Goal: Information Seeking & Learning: Learn about a topic

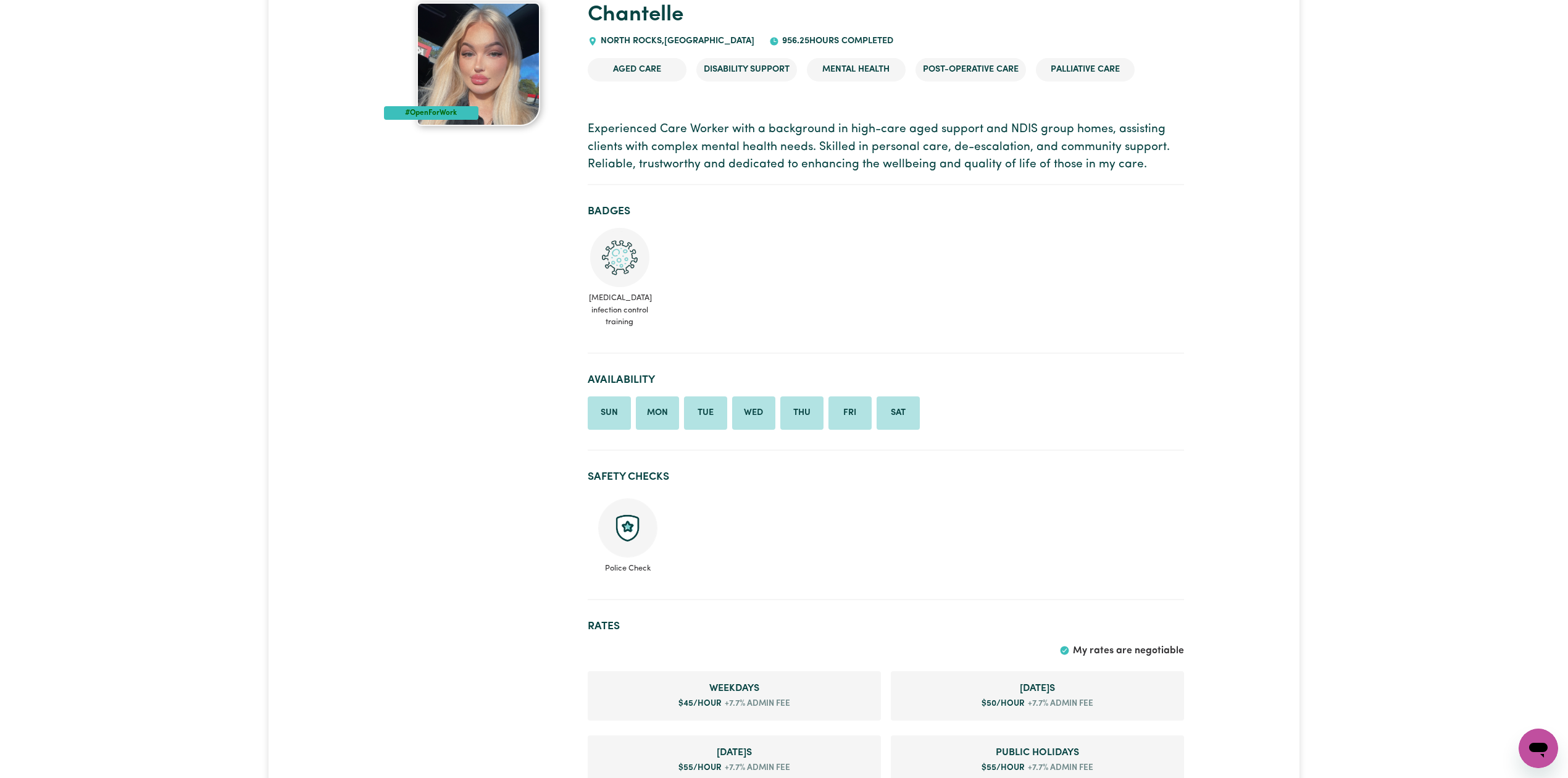
scroll to position [16, 0]
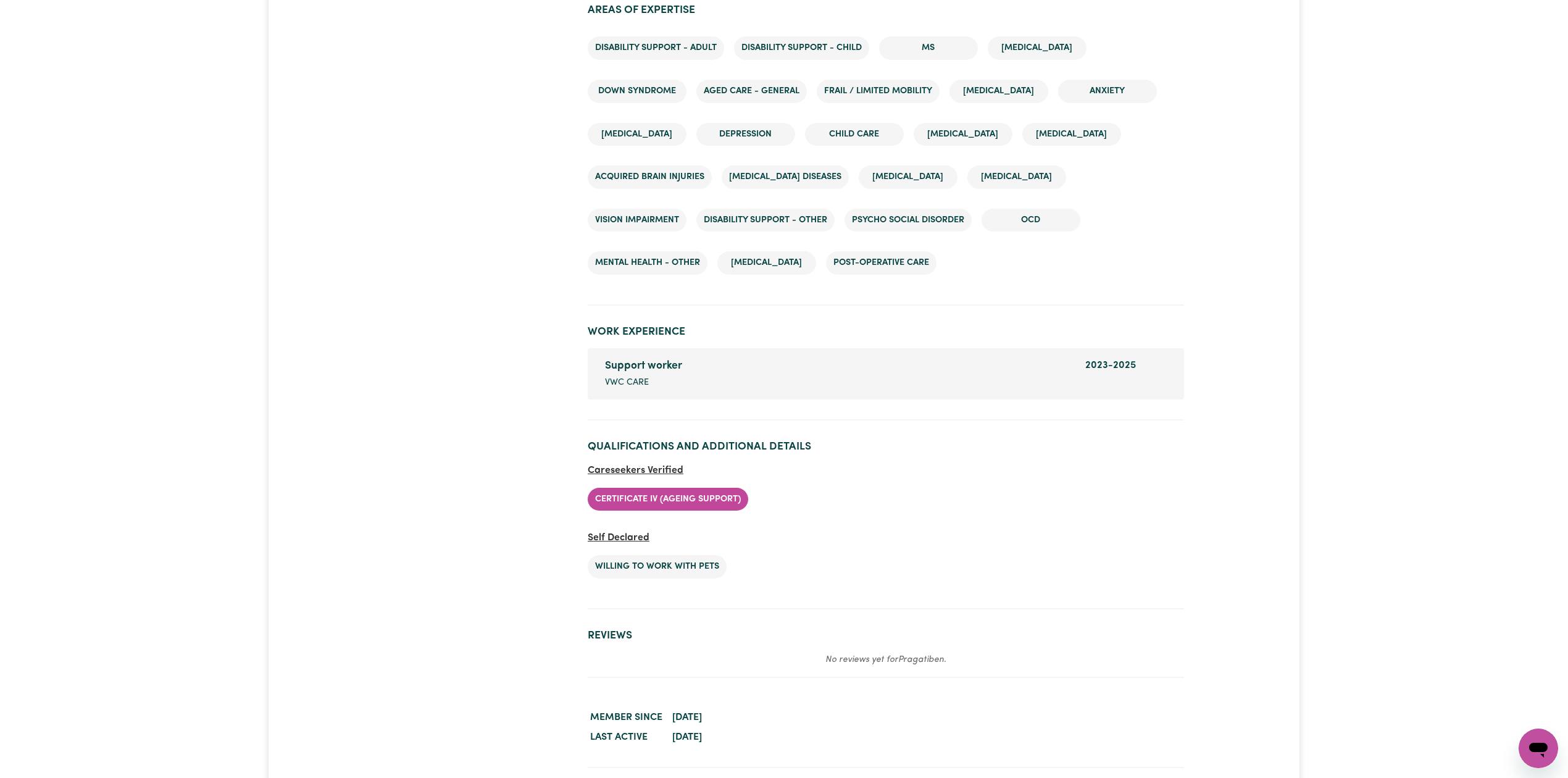
scroll to position [2025, 0]
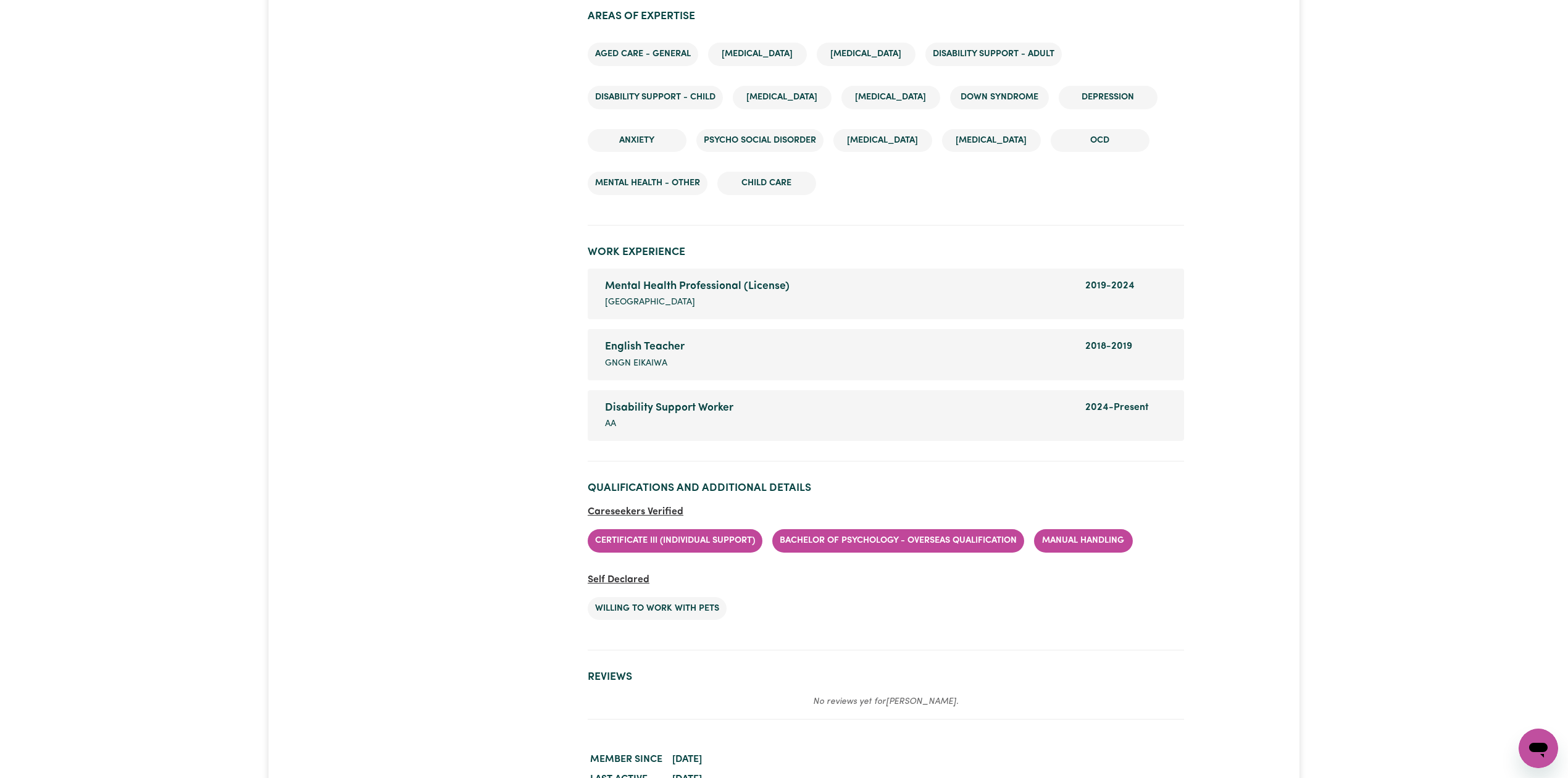
scroll to position [1683, 0]
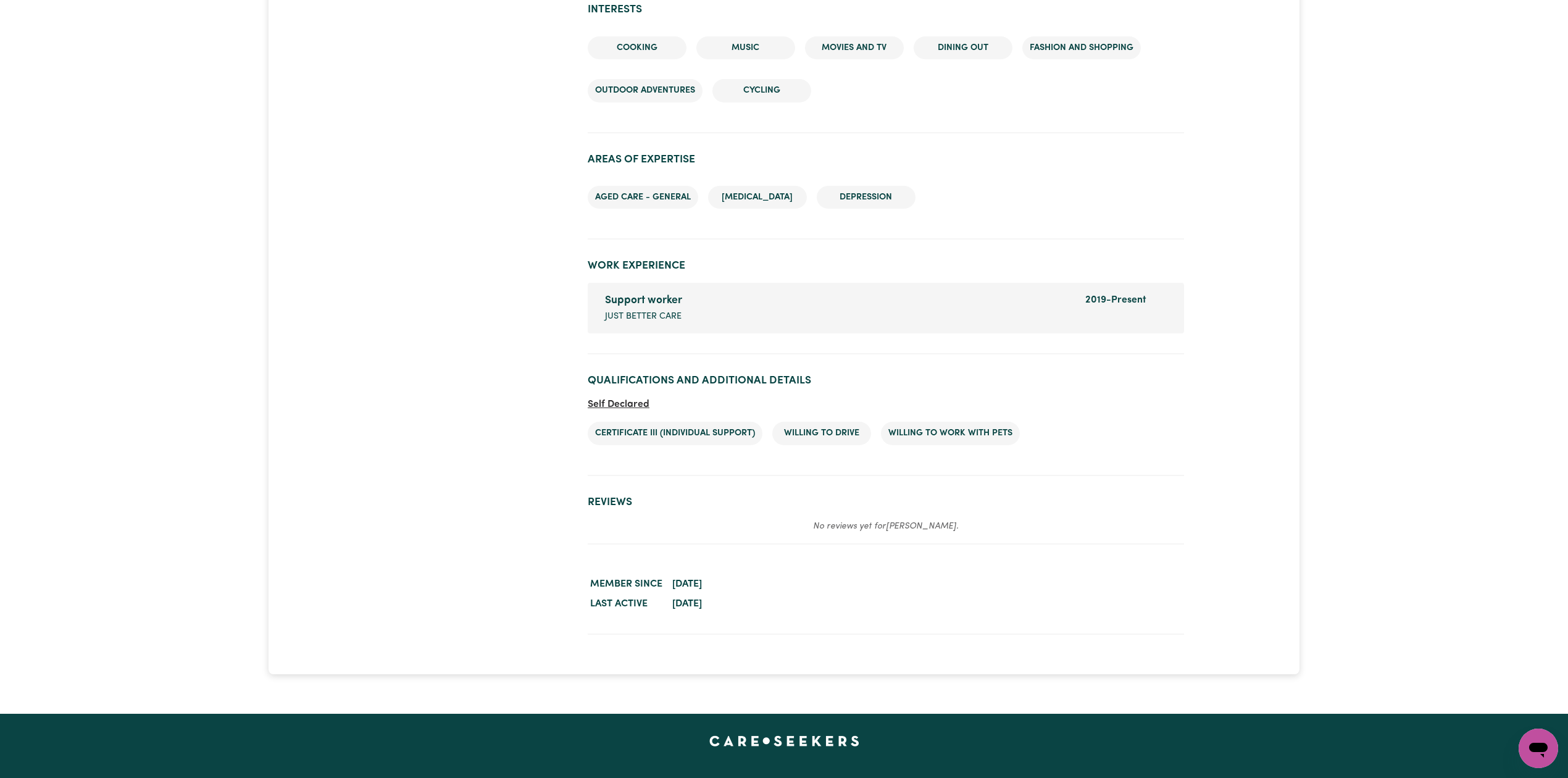
scroll to position [1236, 0]
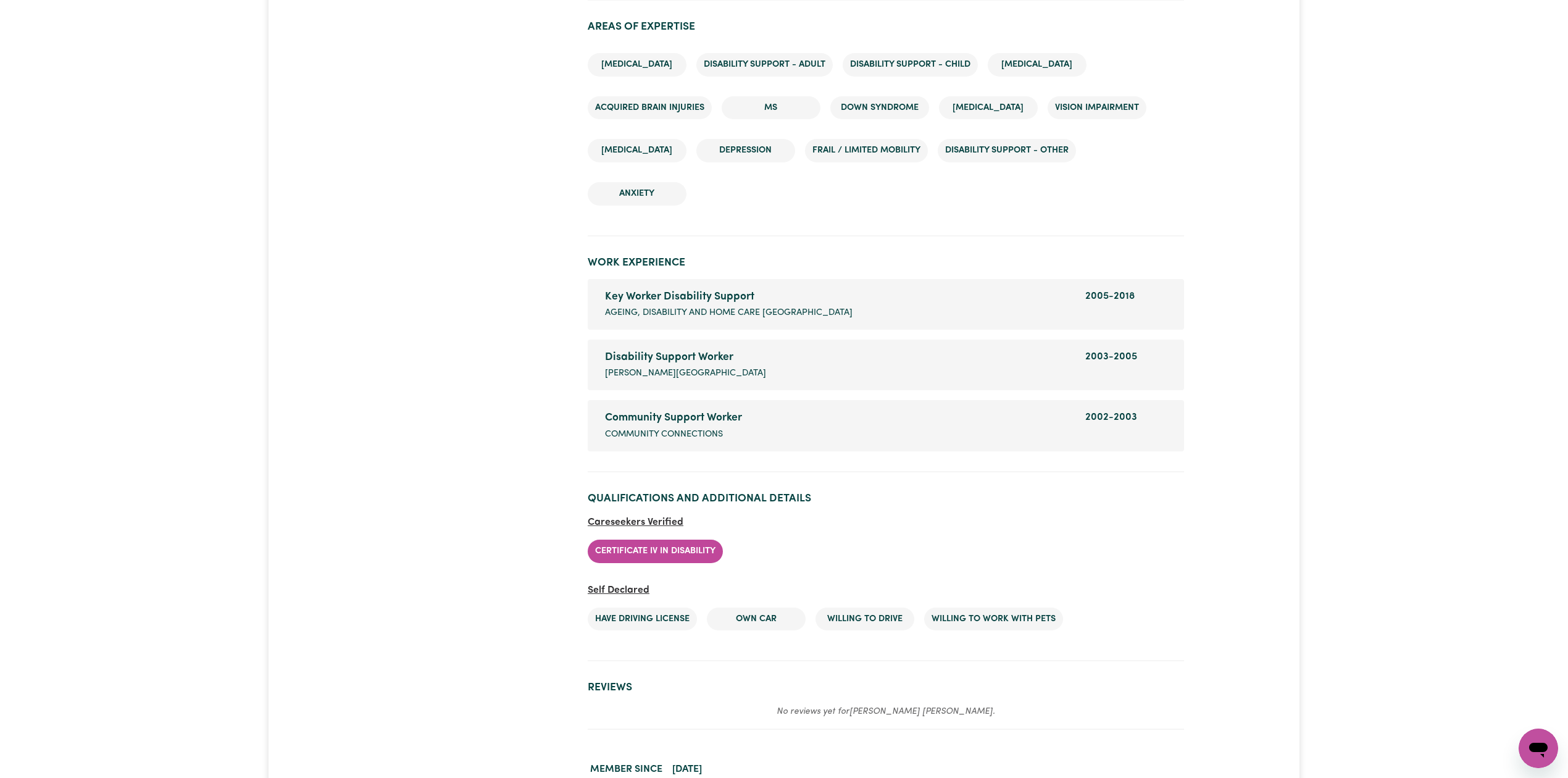
scroll to position [1919, 0]
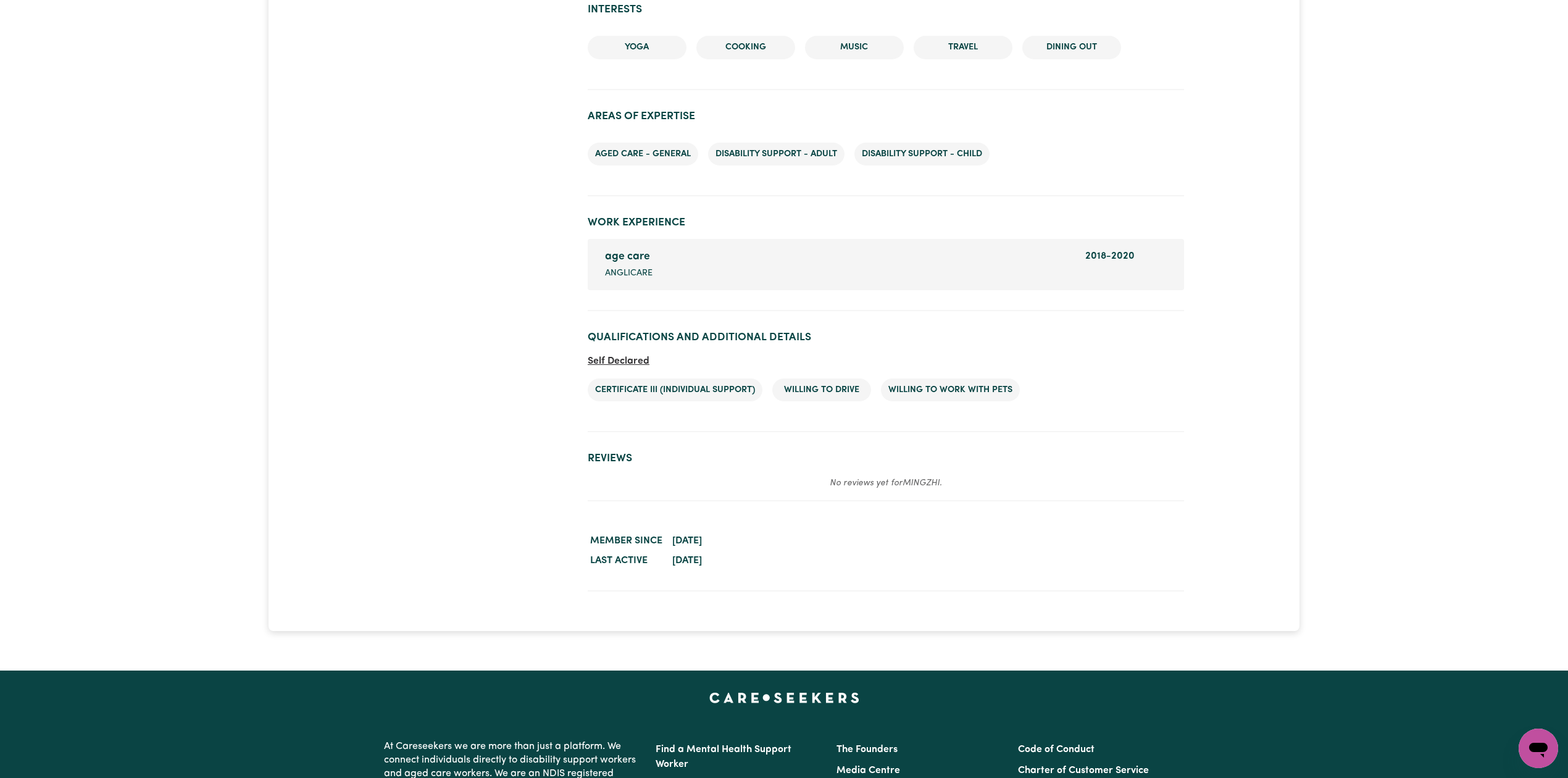
scroll to position [1303, 0]
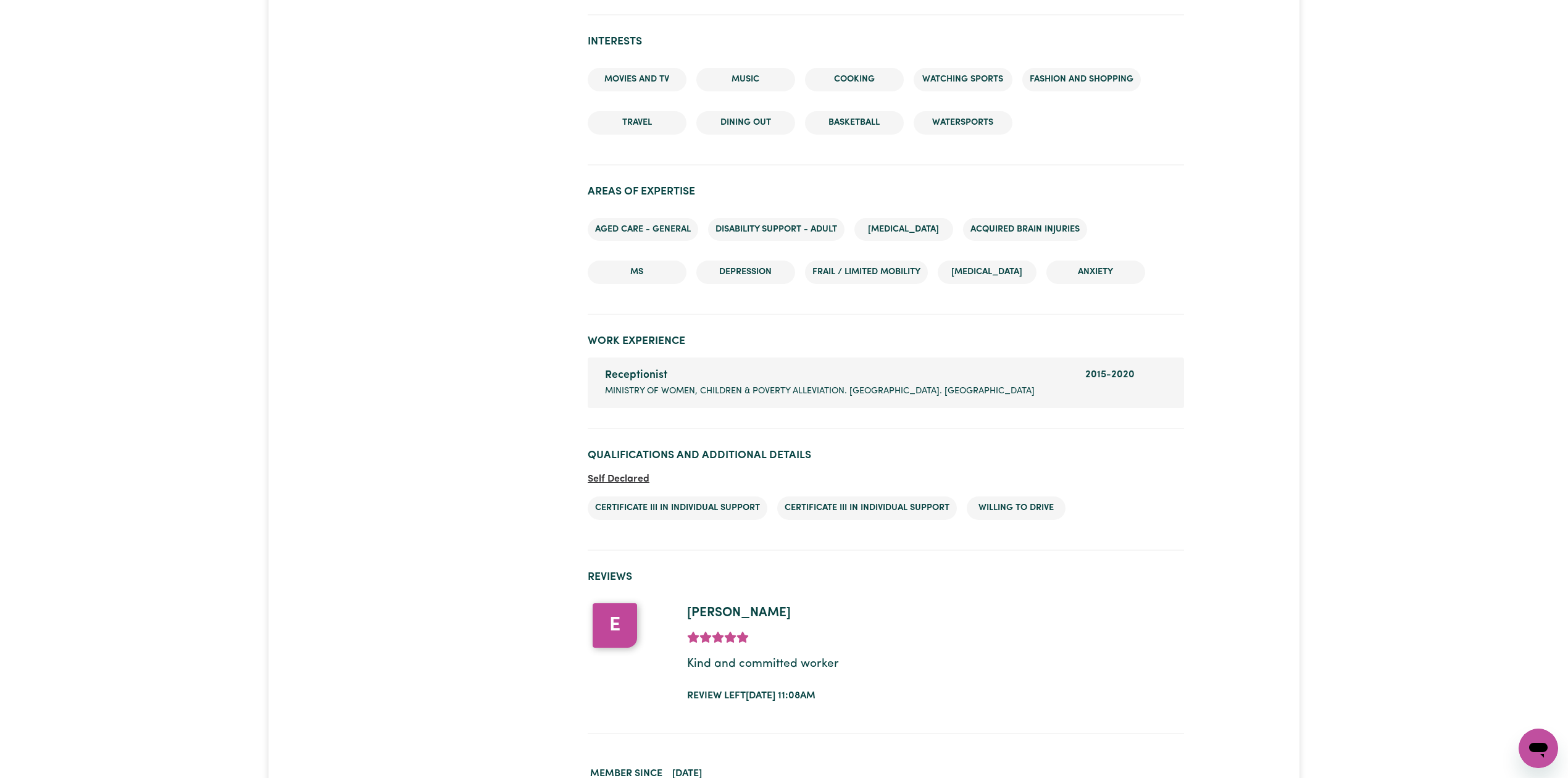
scroll to position [1503, 0]
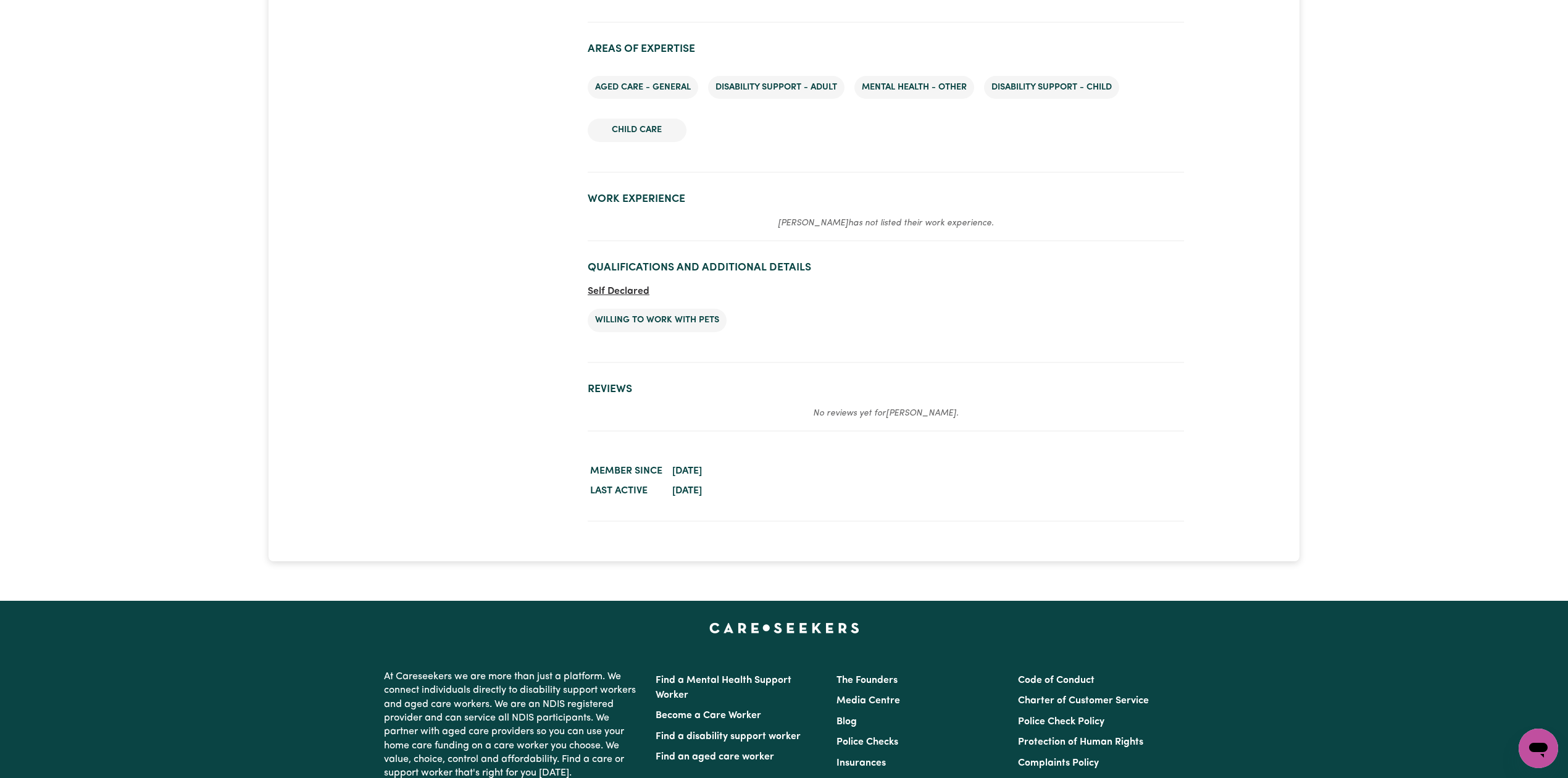
scroll to position [617, 0]
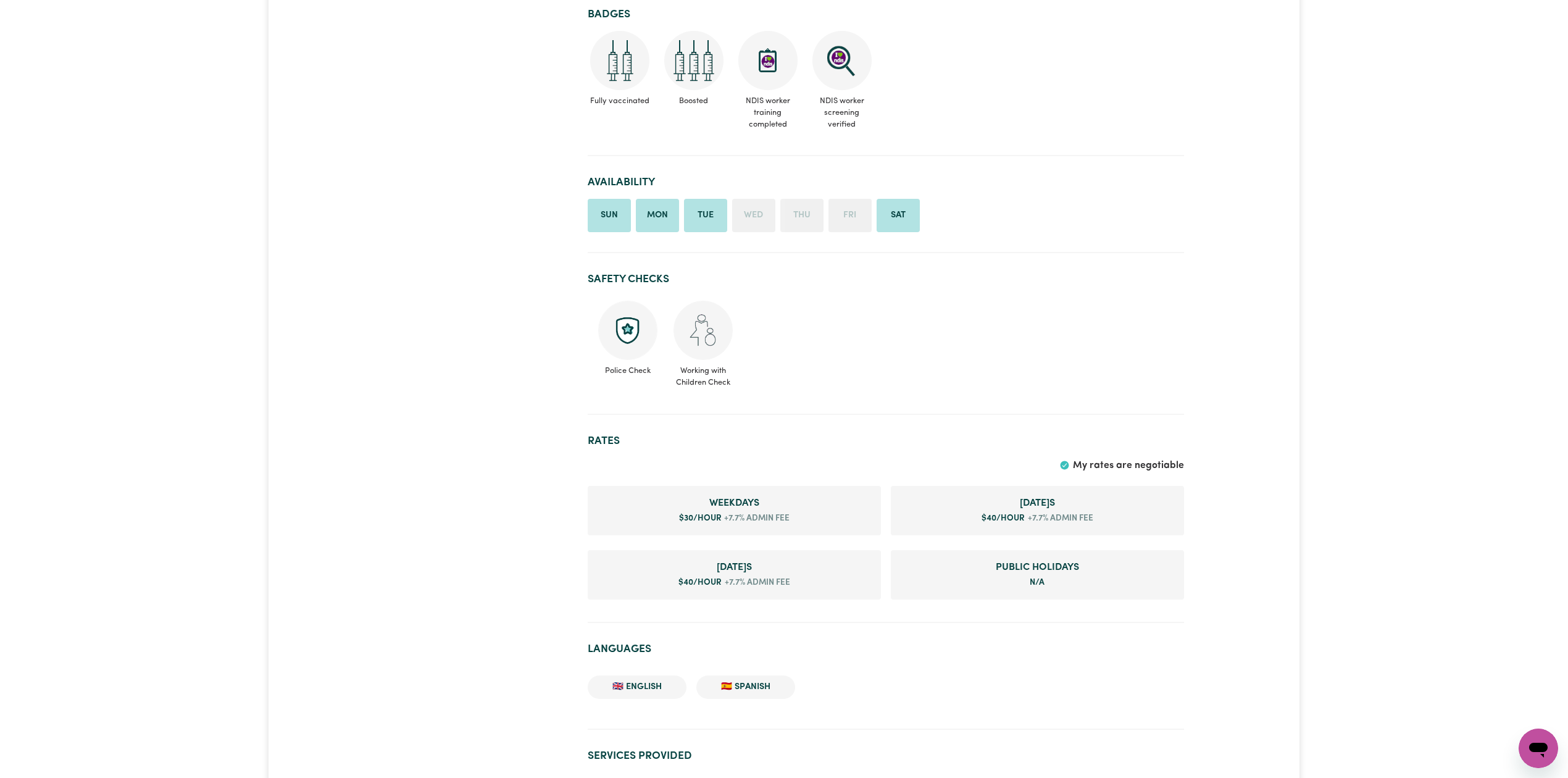
drag, startPoint x: 460, startPoint y: 136, endPoint x: 474, endPoint y: 138, distance: 14.1
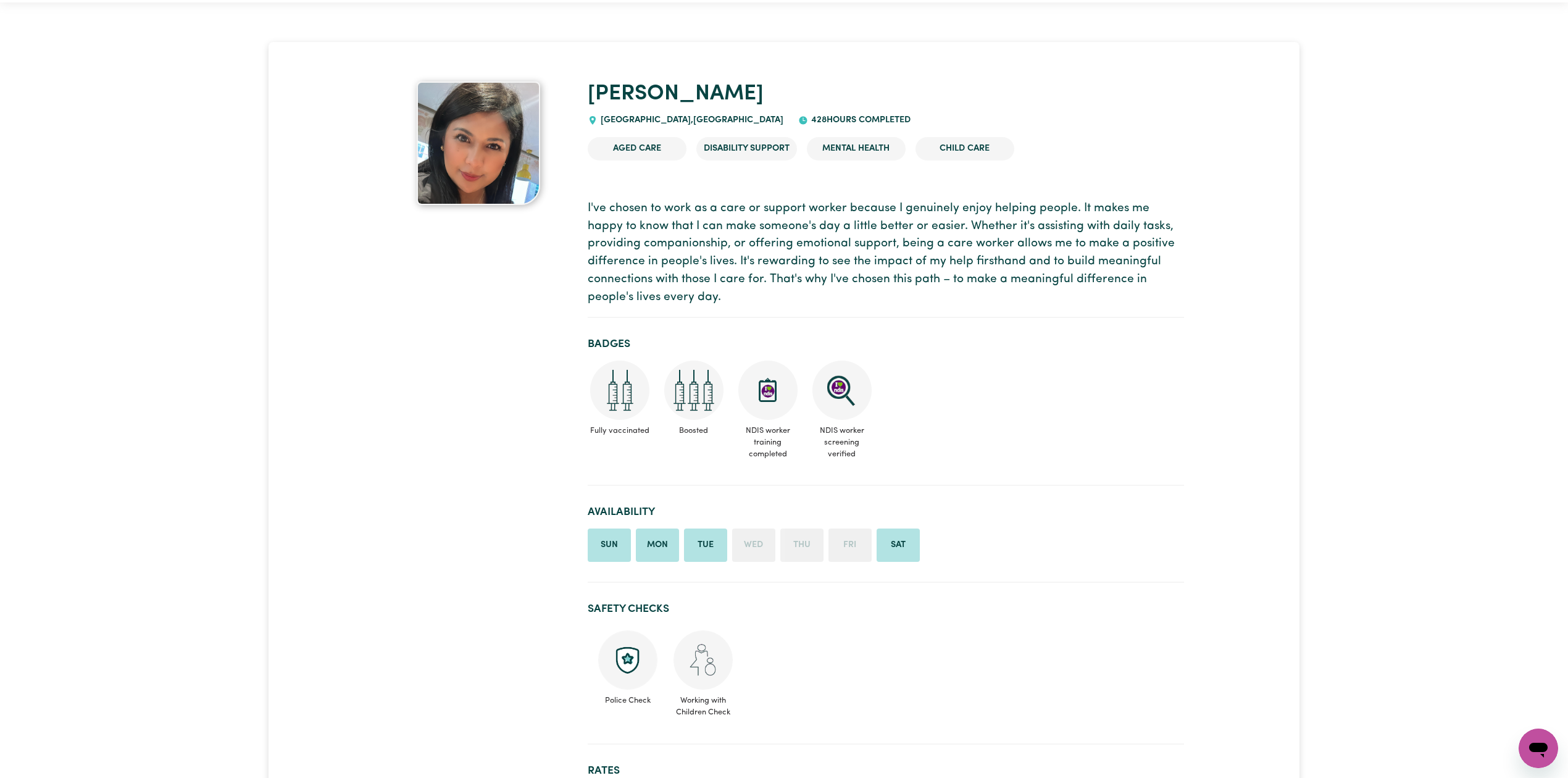
scroll to position [0, 0]
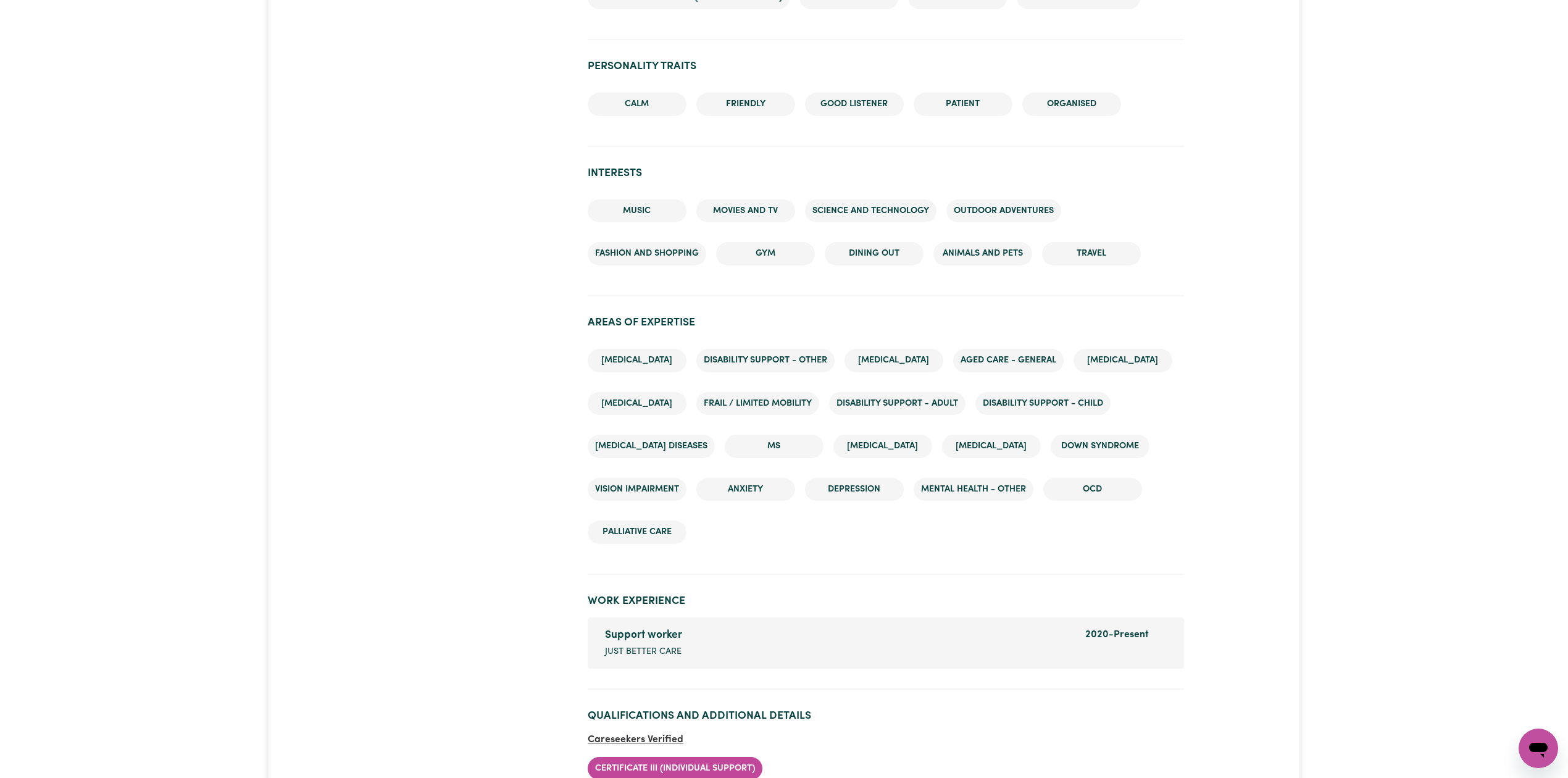
scroll to position [1399, 0]
